Goal: Information Seeking & Learning: Learn about a topic

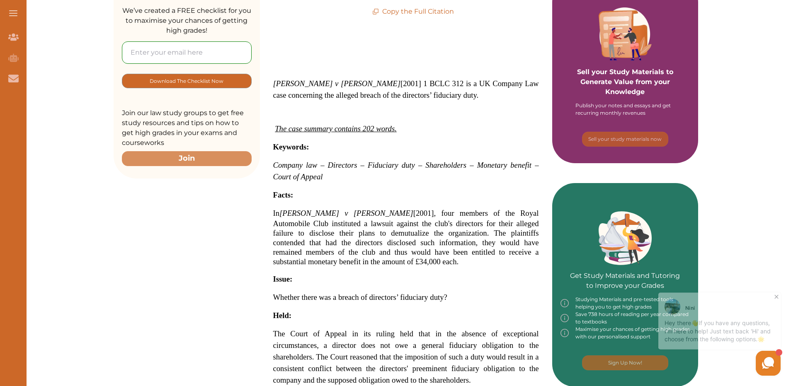
scroll to position [166, 0]
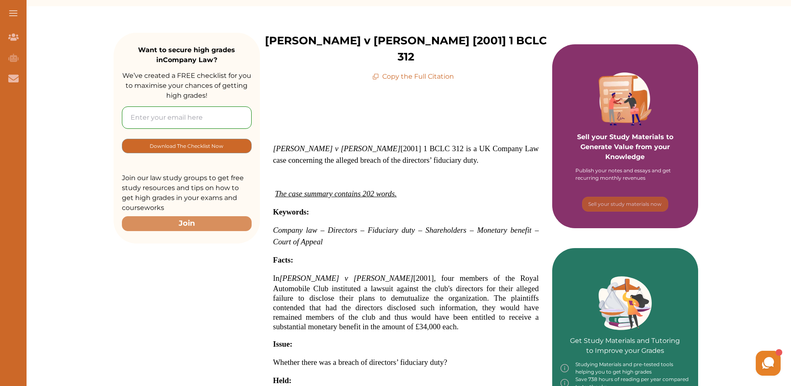
scroll to position [249, 0]
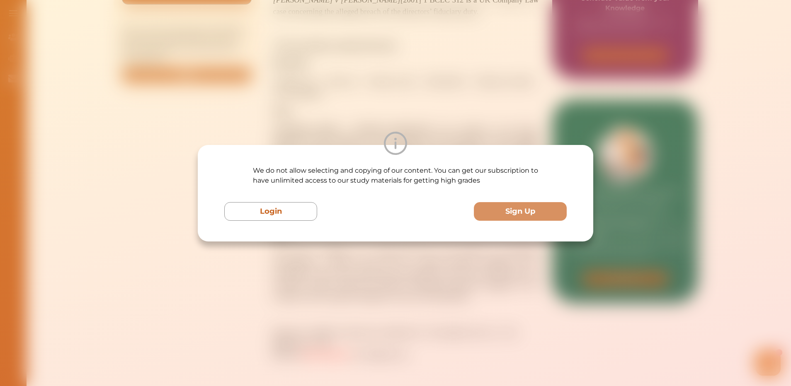
drag, startPoint x: 430, startPoint y: 267, endPoint x: 409, endPoint y: 271, distance: 21.8
click at [409, 271] on div "We do not allow selecting and copying of our content. You can get our subscript…" at bounding box center [395, 193] width 791 height 386
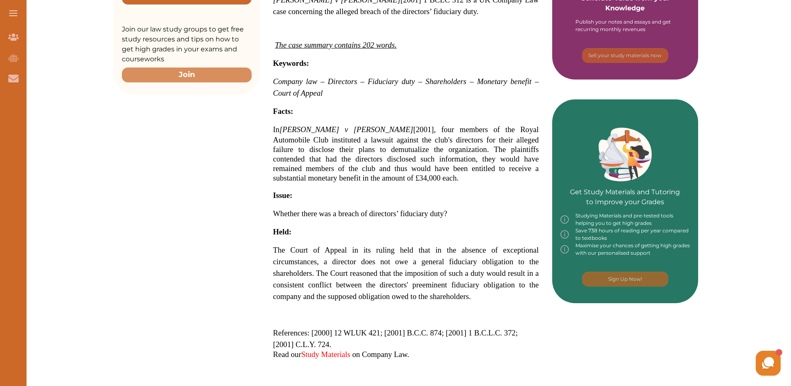
drag, startPoint x: 414, startPoint y: 268, endPoint x: 443, endPoint y: 269, distance: 29.9
click at [443, 269] on span "The Court of Appeal in its ruling held that in the absence of exceptional circu…" at bounding box center [406, 273] width 266 height 55
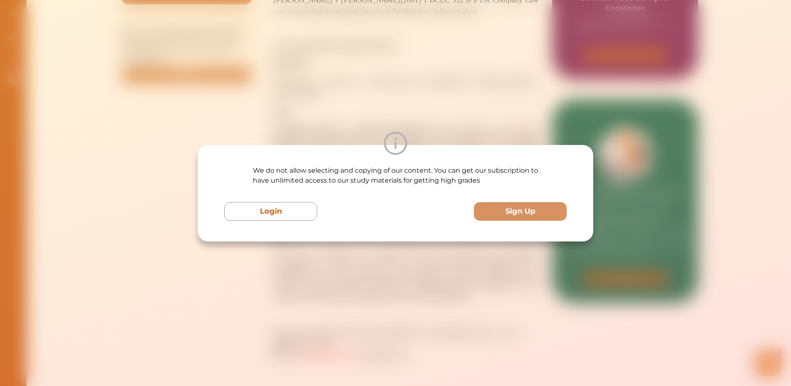
click at [690, 71] on div "We do not allow selecting and copying of our content. You can get our subscript…" at bounding box center [395, 193] width 791 height 386
